Goal: Task Accomplishment & Management: Complete application form

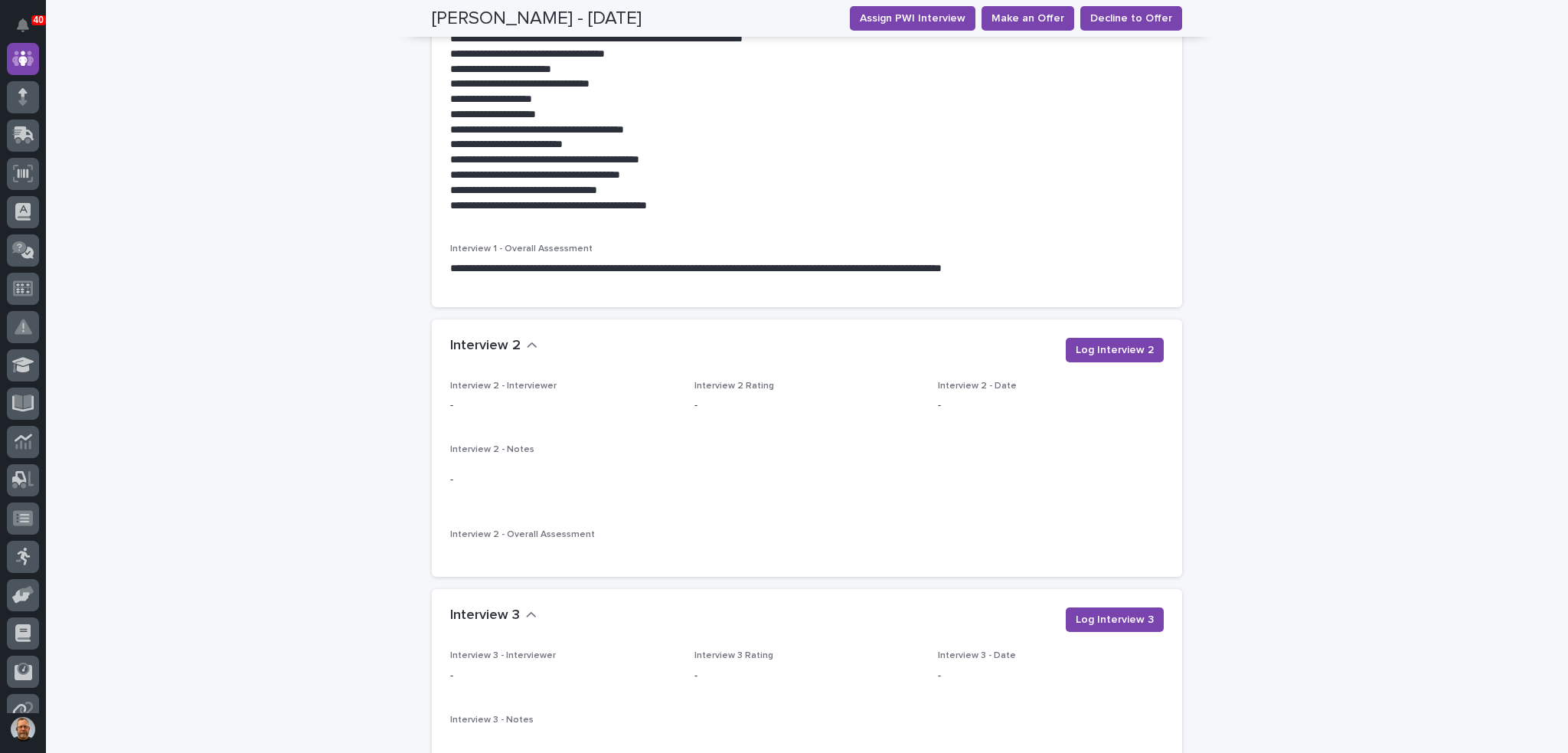
scroll to position [1762, 0]
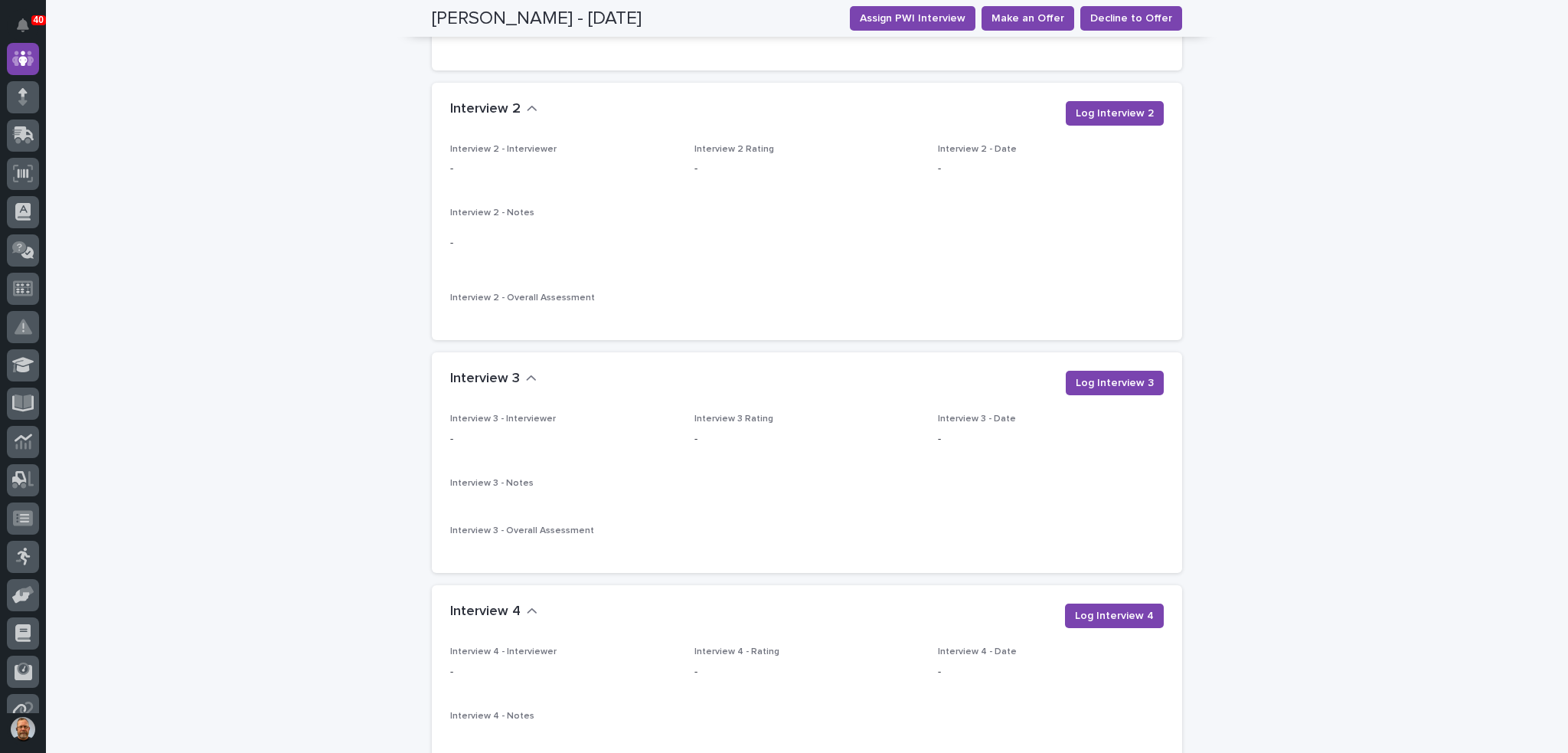
scroll to position [1991, 0]
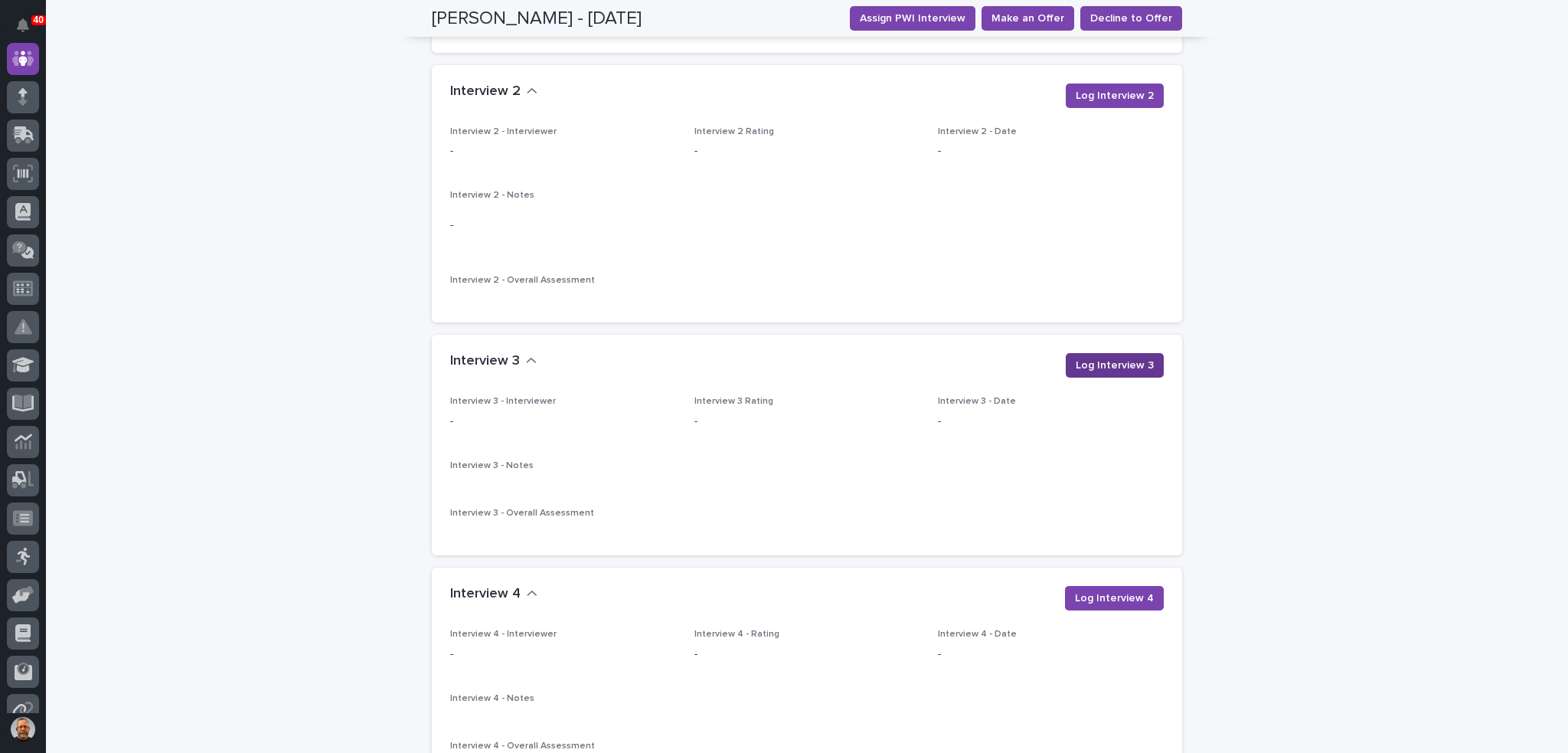
click at [1093, 358] on span "Log Interview 3" at bounding box center [1114, 365] width 78 height 15
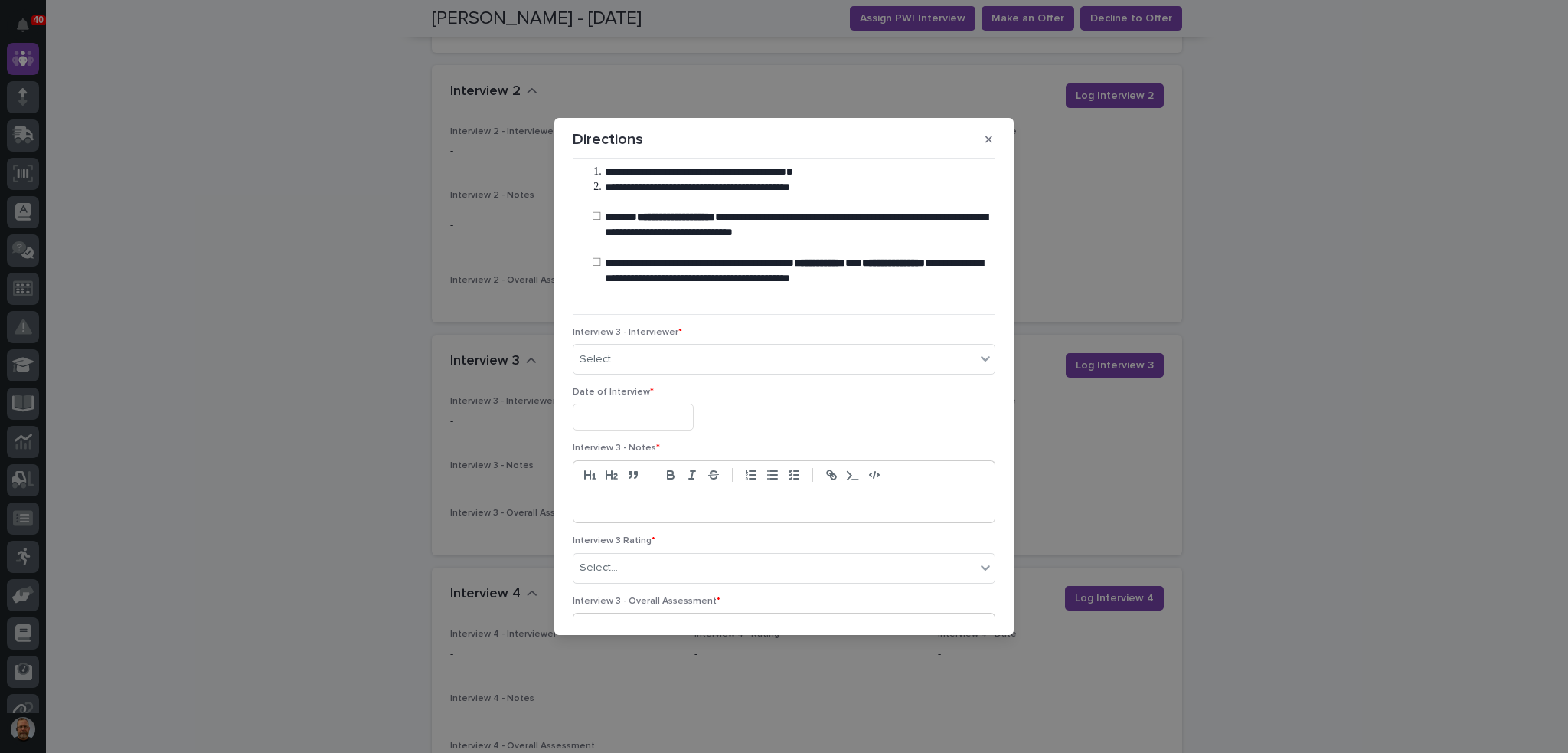
click at [984, 139] on button "button" at bounding box center [989, 139] width 25 height 25
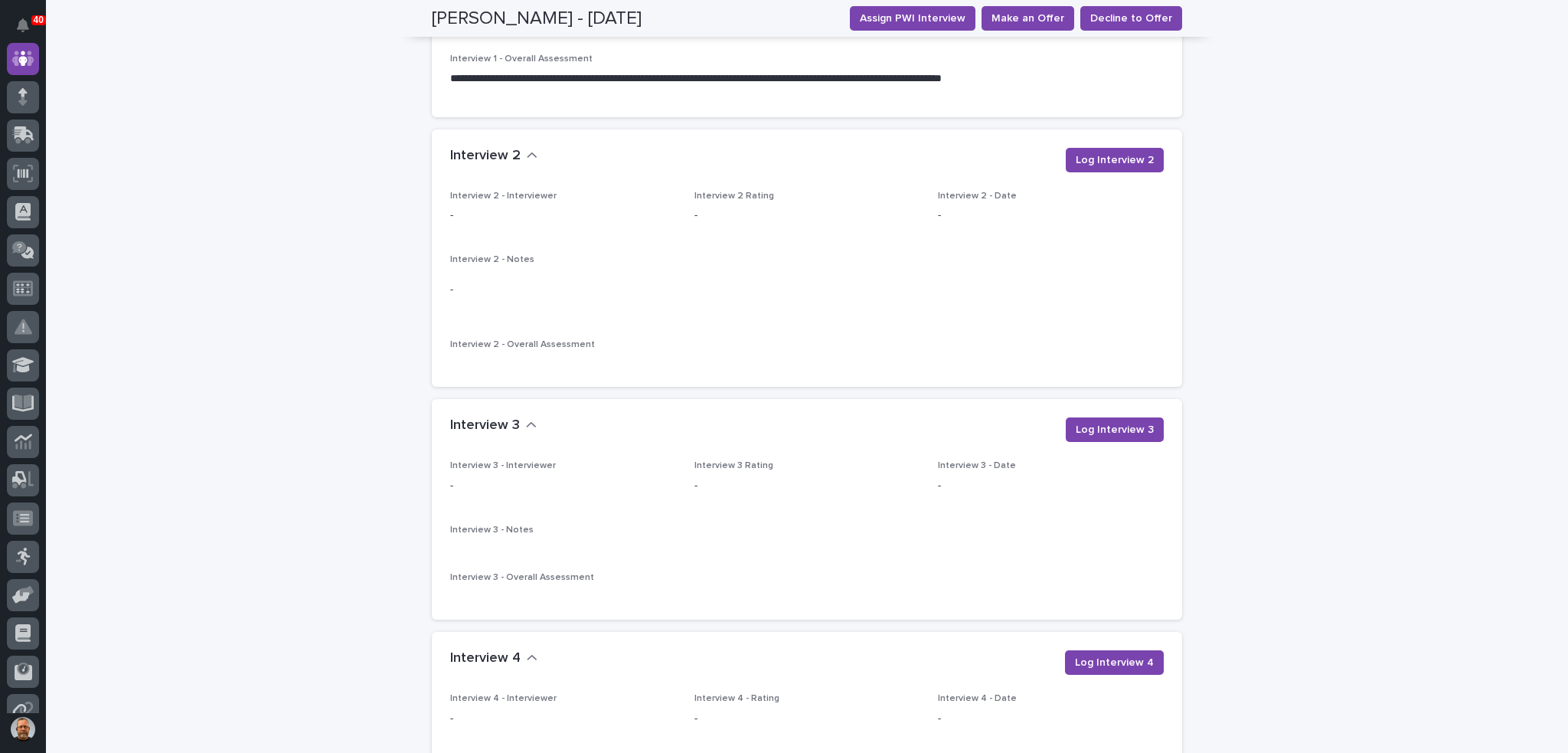
scroll to position [1918, 0]
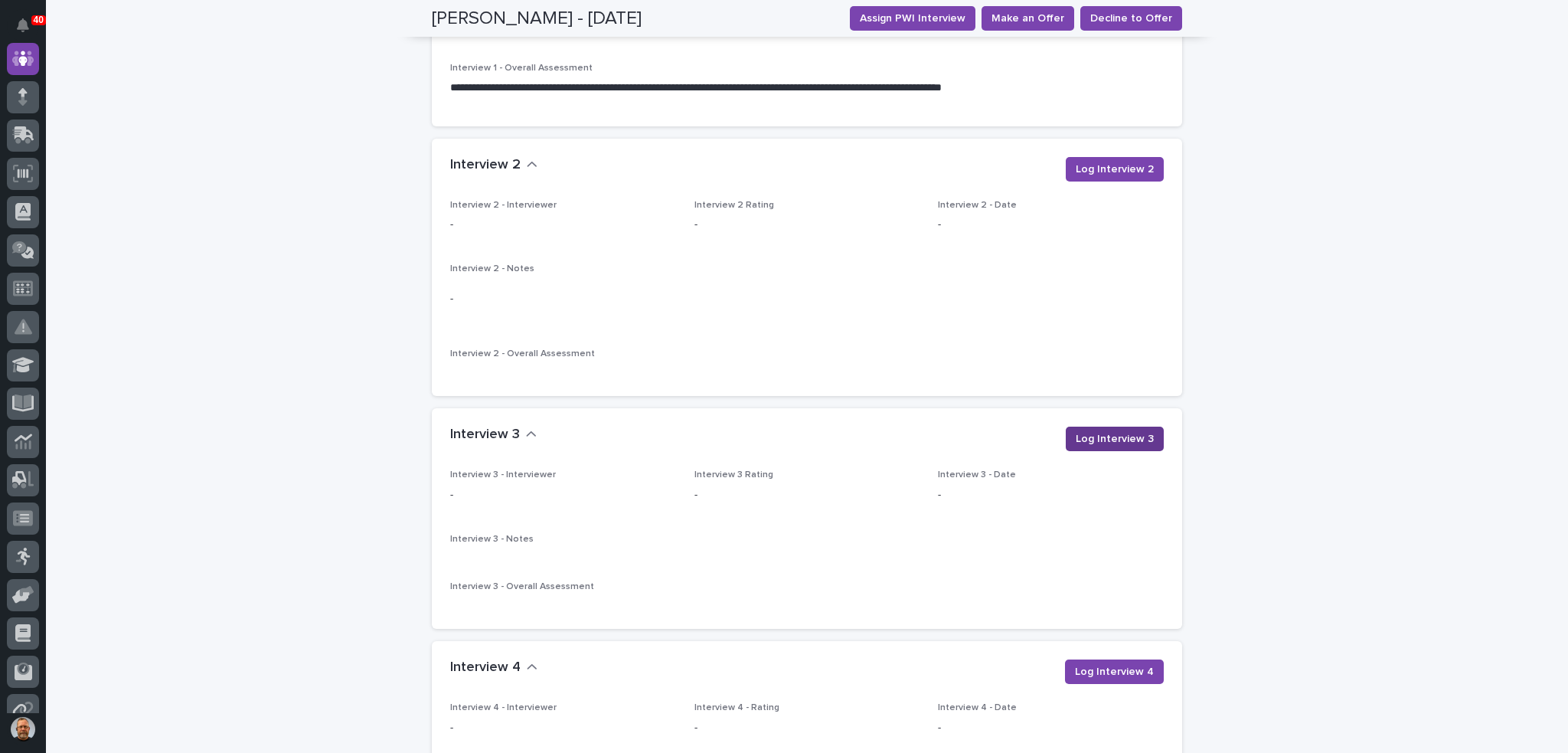
click at [1104, 432] on span "Log Interview 3" at bounding box center [1114, 439] width 78 height 15
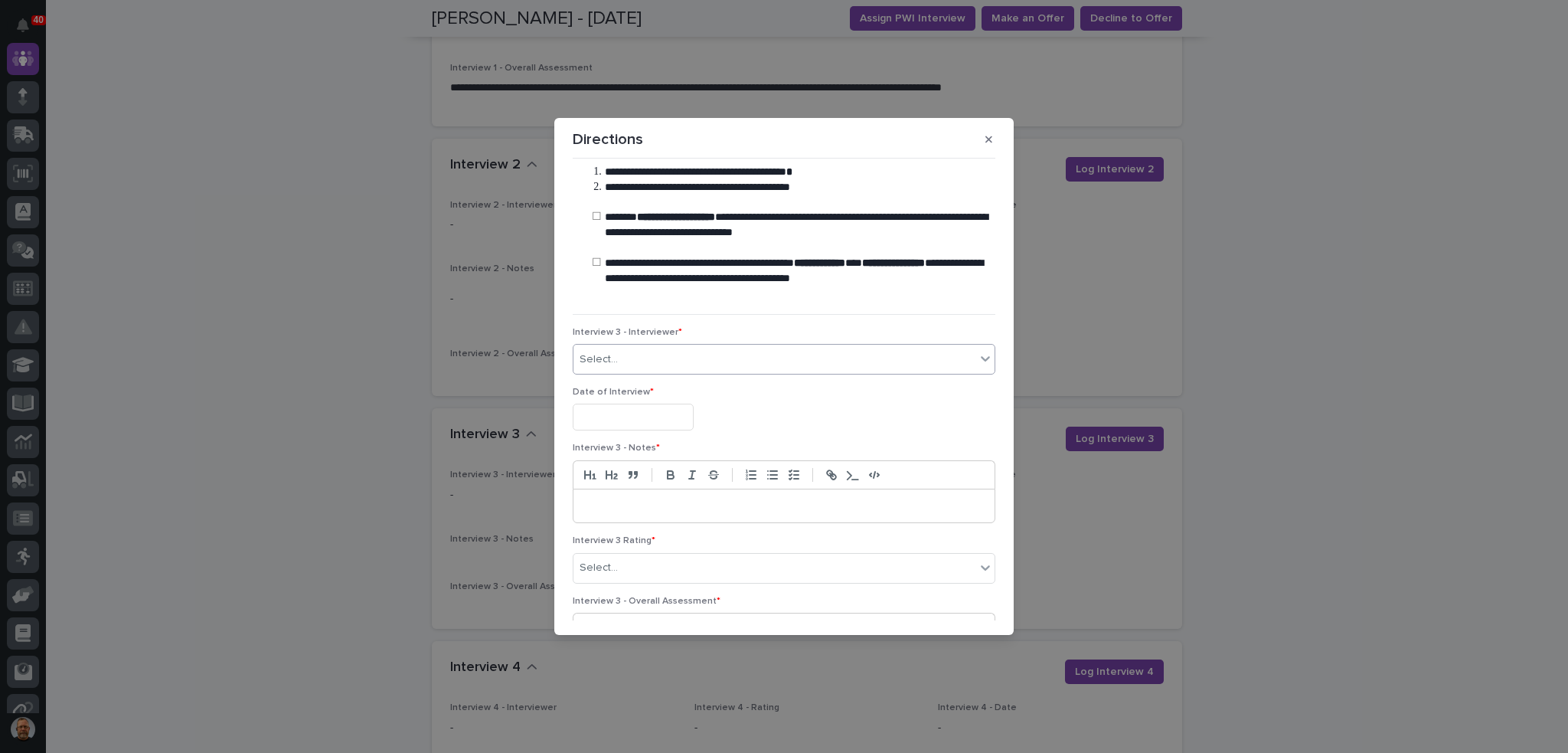
click at [978, 361] on icon at bounding box center [985, 358] width 15 height 15
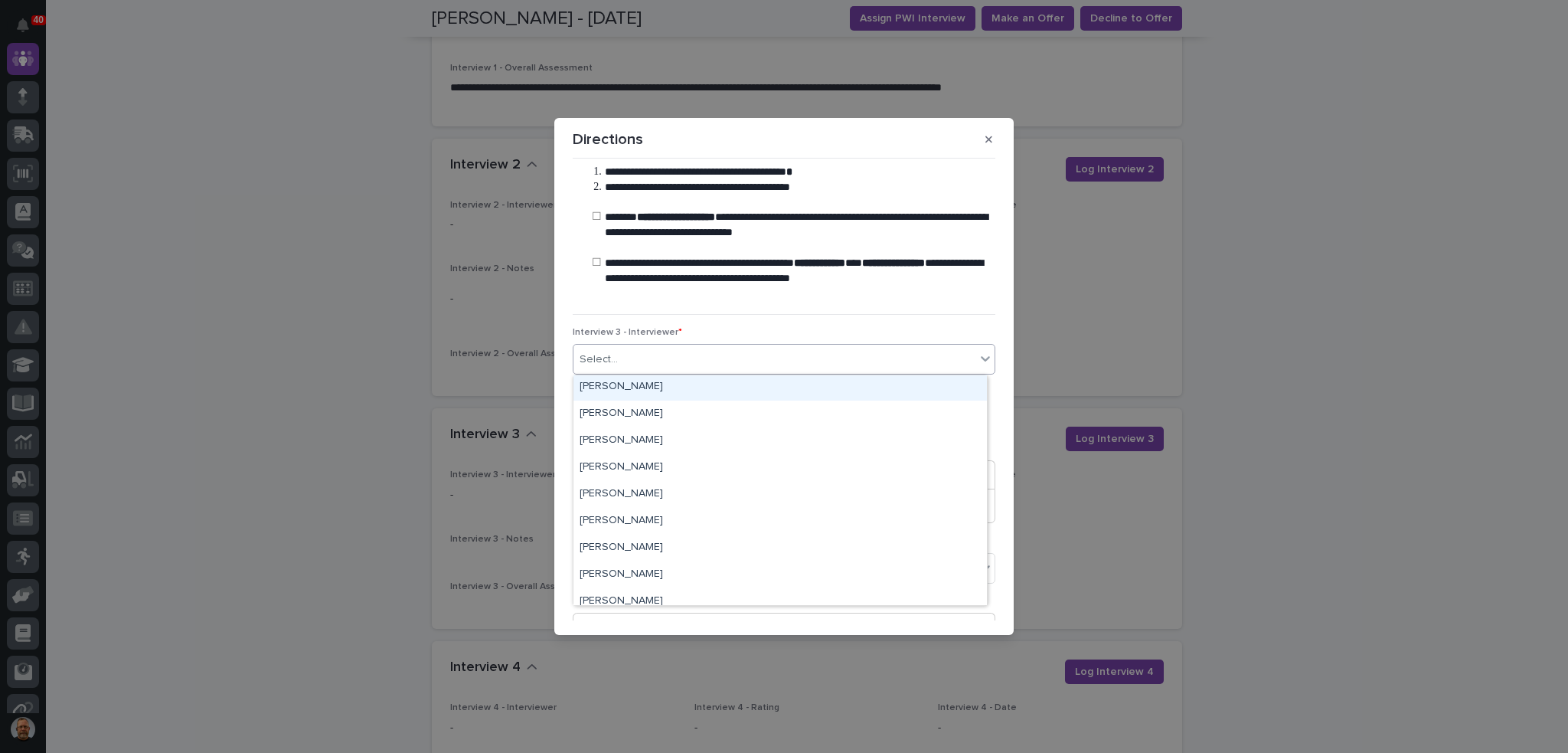
scroll to position [3676, 0]
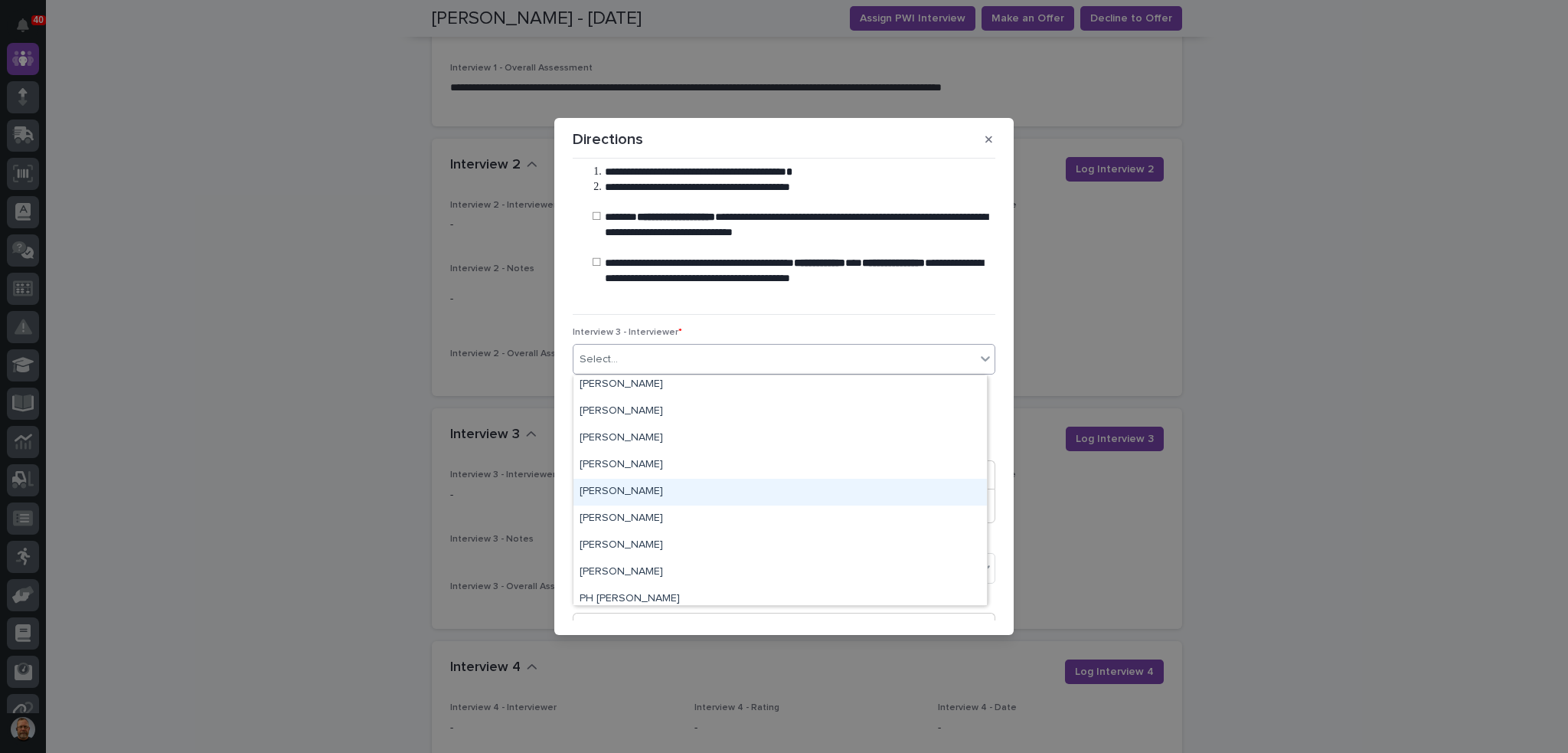
click at [673, 492] on div "Pat Kelley" at bounding box center [780, 492] width 413 height 27
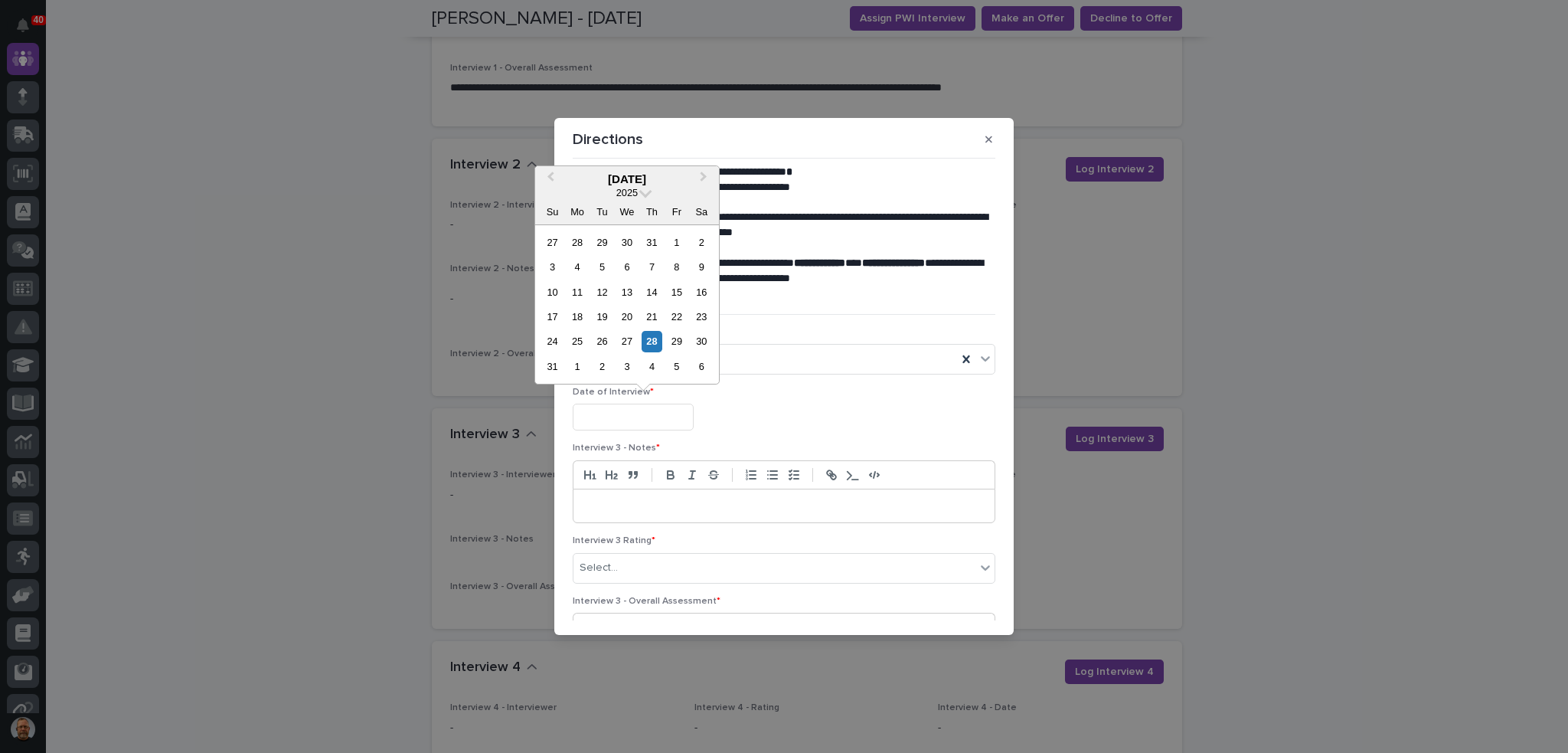
click at [626, 418] on input "text" at bounding box center [632, 417] width 121 height 27
click at [606, 344] on div "26" at bounding box center [602, 341] width 21 height 21
type input "**********"
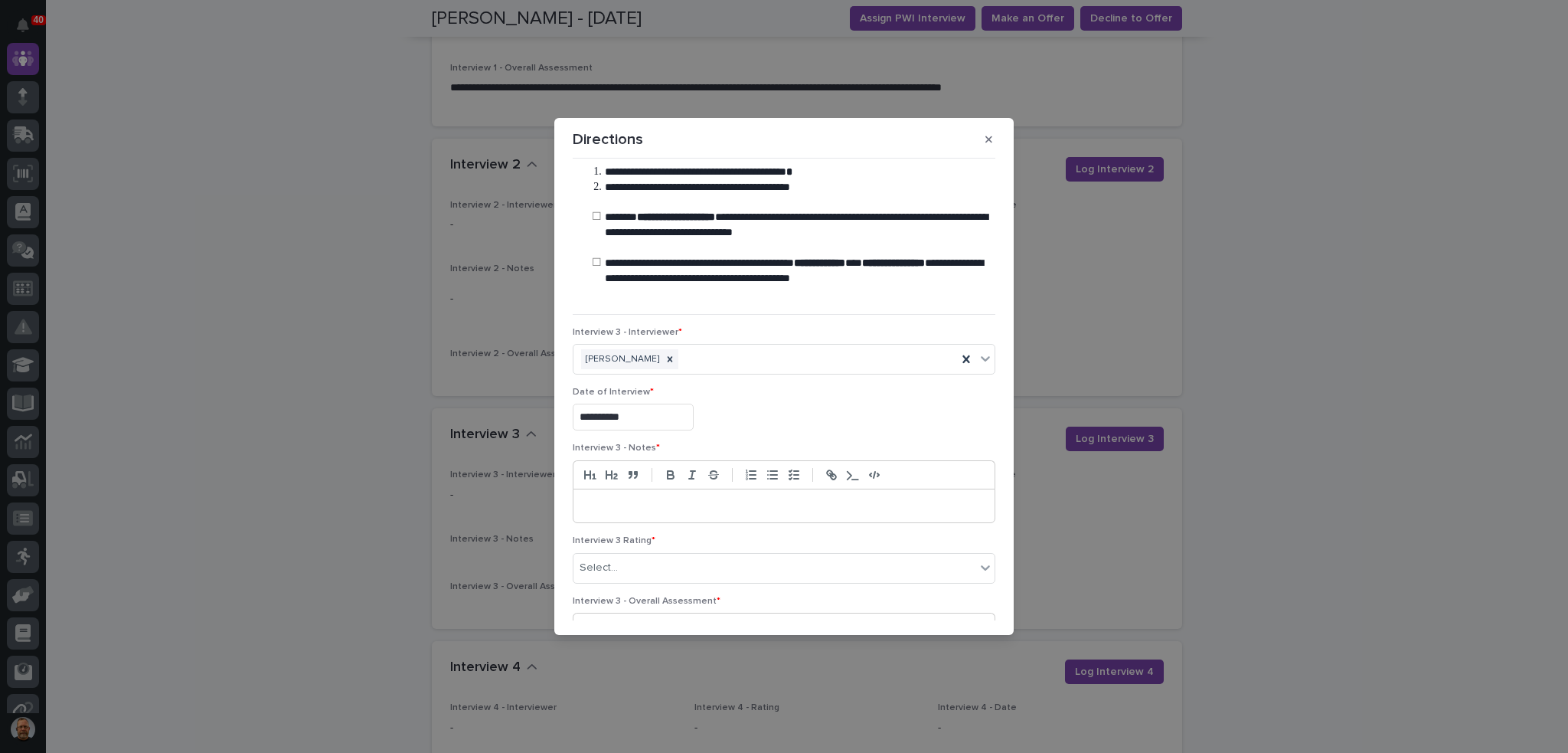
click at [586, 500] on p at bounding box center [784, 506] width 398 height 15
